Goal: Task Accomplishment & Management: Use online tool/utility

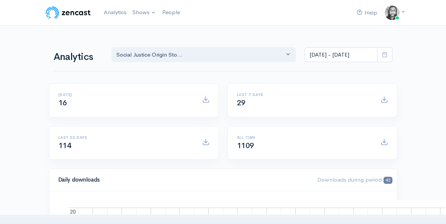
select select "14701"
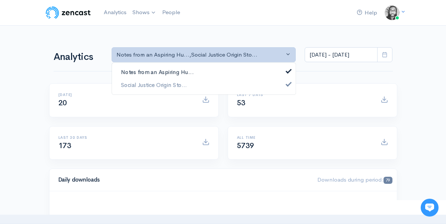
click at [145, 69] on span "Notes from an Aspiring Hu..." at bounding box center [157, 72] width 73 height 9
select select "14701"
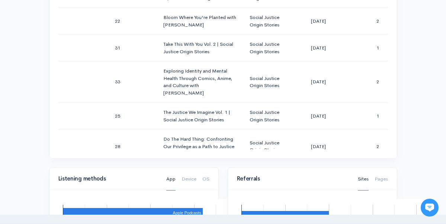
scroll to position [603, 0]
